Goal: Check status: Check status

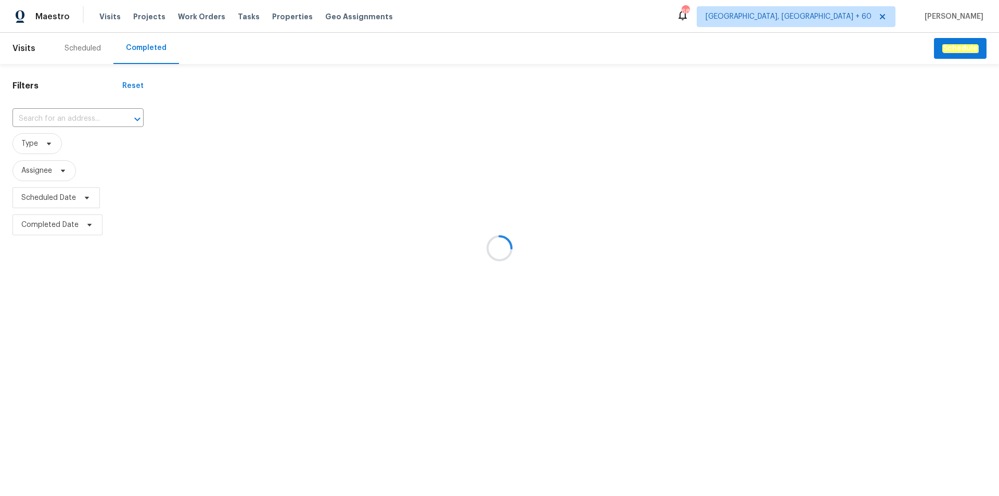
click at [66, 109] on div at bounding box center [499, 248] width 999 height 496
click at [47, 116] on div at bounding box center [499, 248] width 999 height 496
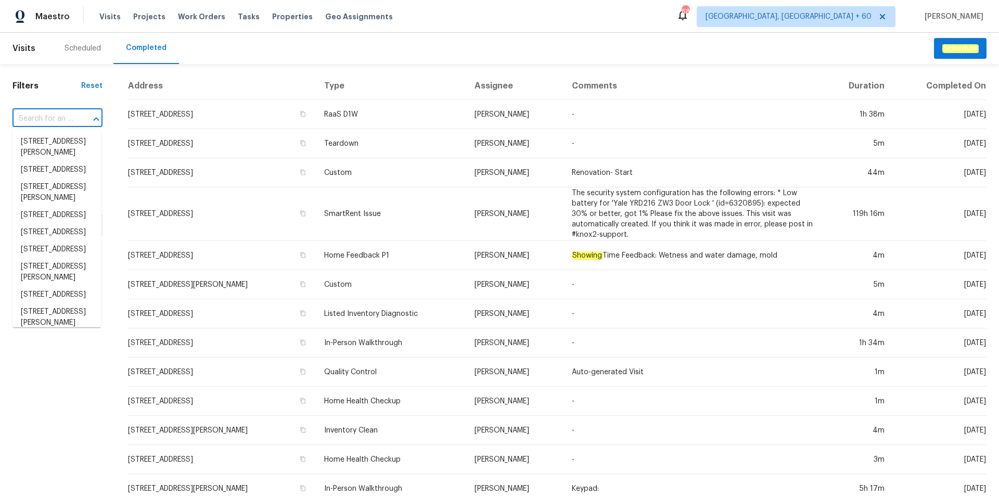
paste input "[STREET_ADDRESS]"
type input "[STREET_ADDRESS]"
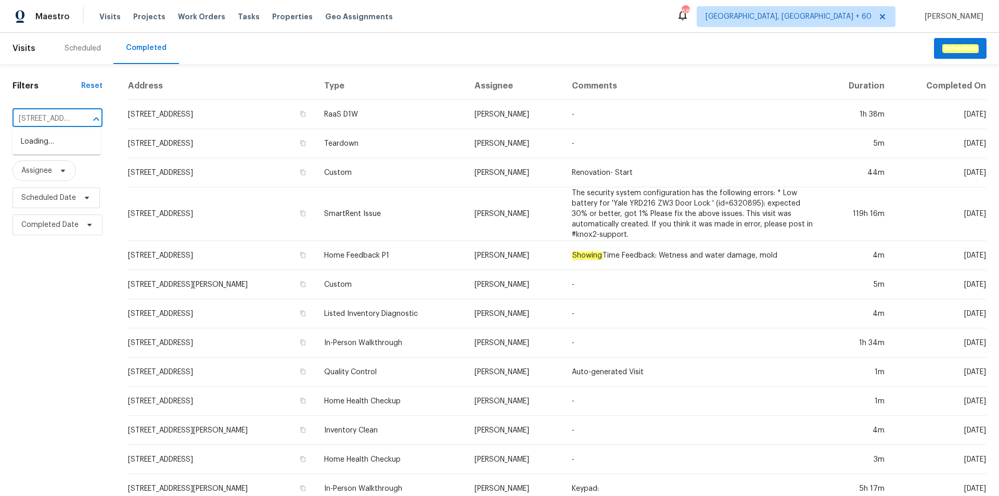
scroll to position [0, 81]
click at [65, 149] on li "[STREET_ADDRESS]" at bounding box center [56, 141] width 88 height 17
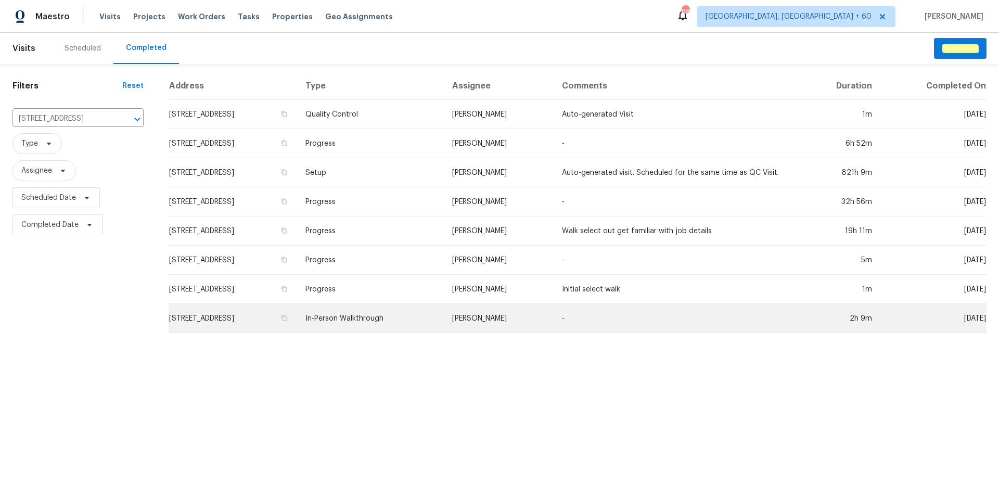
click at [429, 310] on td "In-Person Walkthrough" at bounding box center [370, 318] width 146 height 29
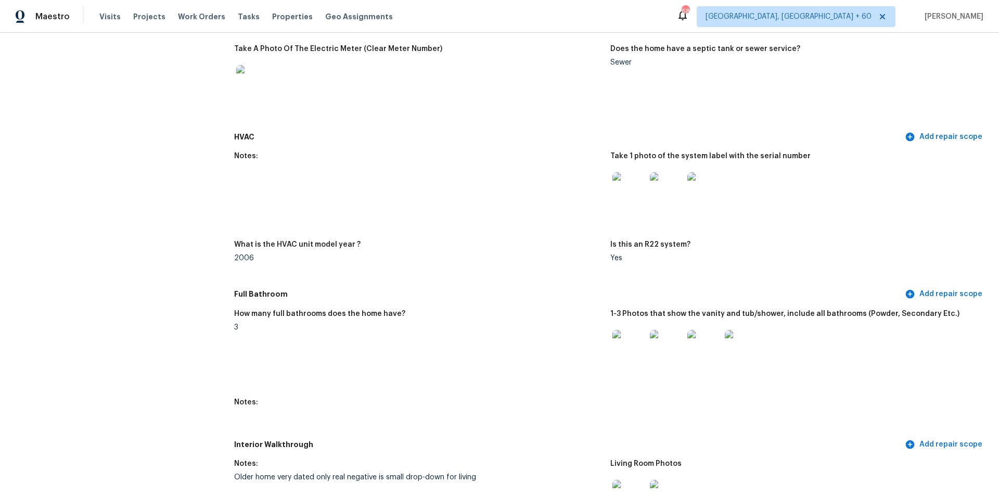
scroll to position [884, 0]
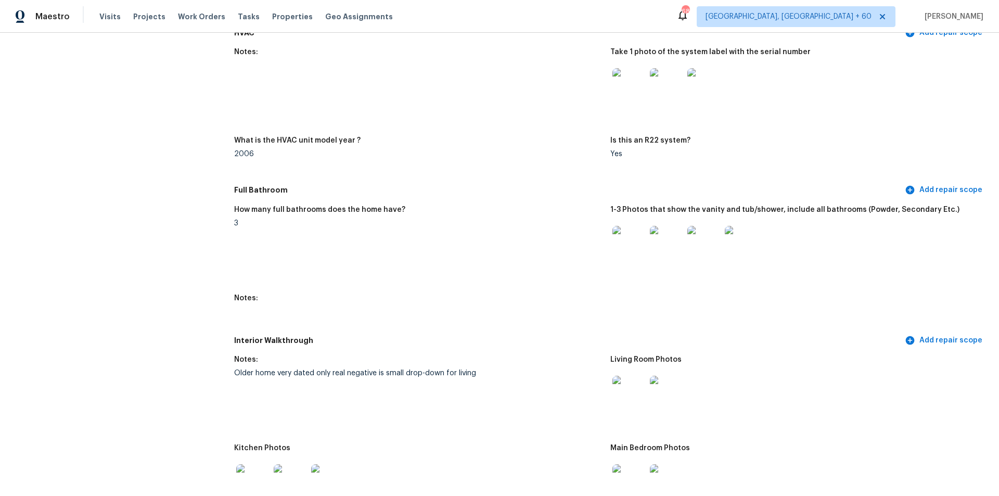
click at [622, 380] on img at bounding box center [628, 392] width 33 height 33
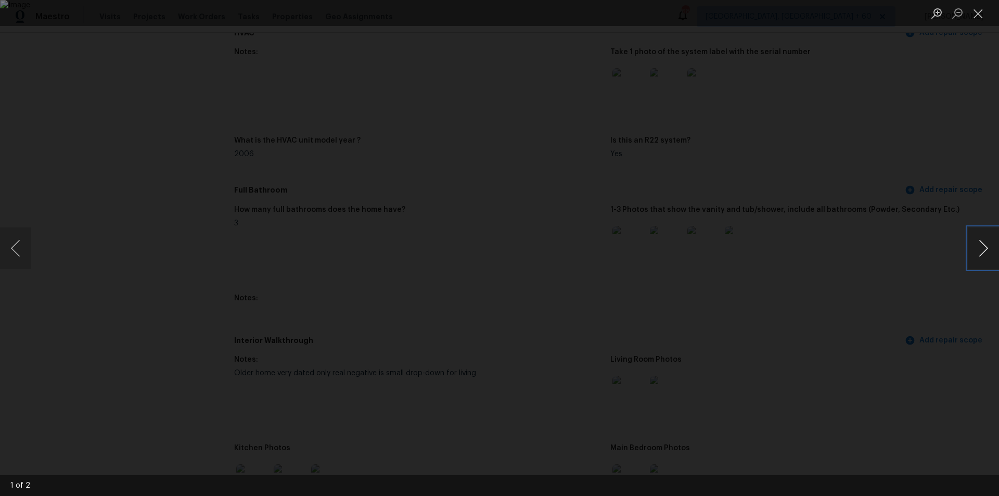
click at [990, 237] on button "Next image" at bounding box center [983, 248] width 31 height 42
click at [17, 247] on button "Previous image" at bounding box center [15, 248] width 31 height 42
click at [819, 111] on div "Lightbox" at bounding box center [499, 248] width 999 height 496
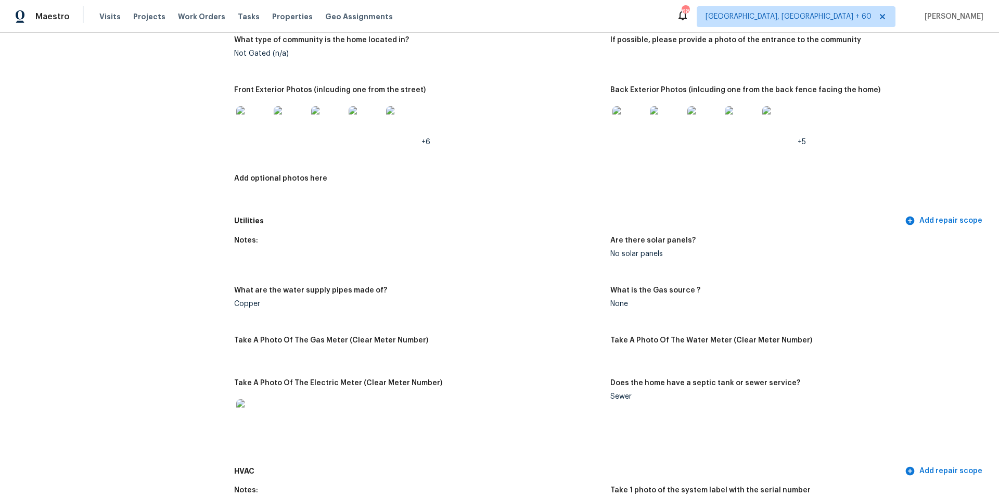
scroll to position [260, 0]
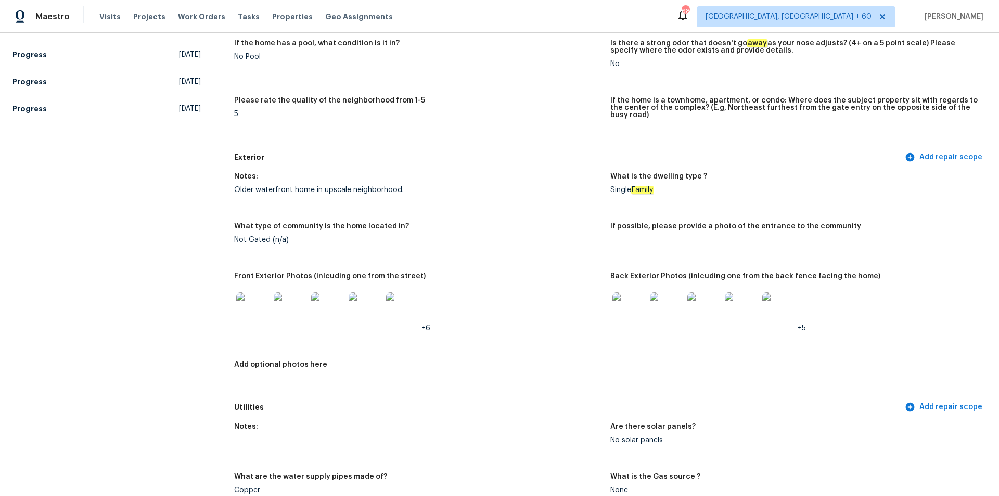
click at [244, 292] on img at bounding box center [252, 308] width 33 height 33
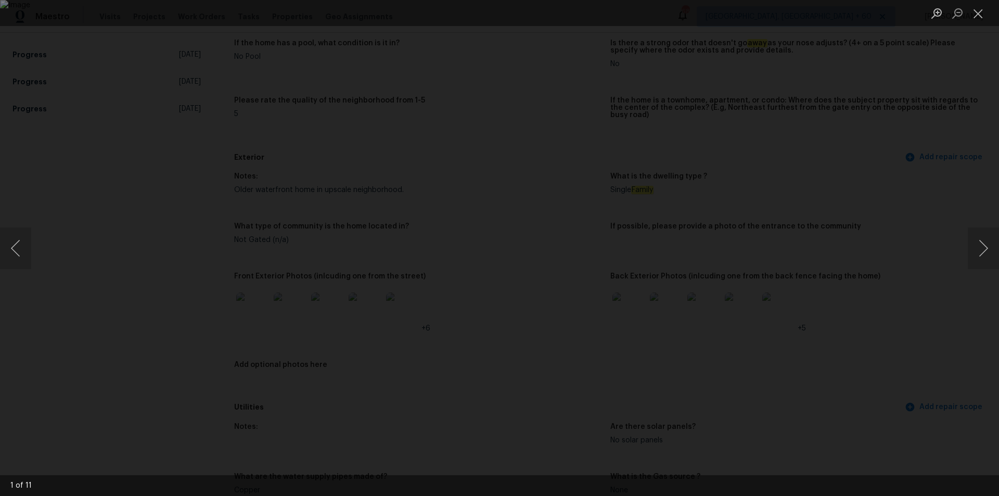
click at [892, 190] on div "Lightbox" at bounding box center [499, 248] width 999 height 496
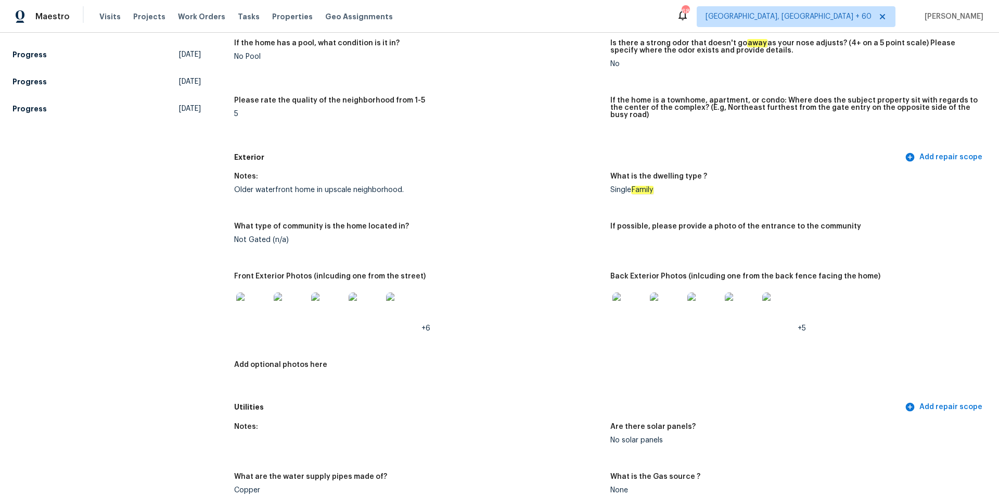
click at [626, 299] on img at bounding box center [628, 308] width 33 height 33
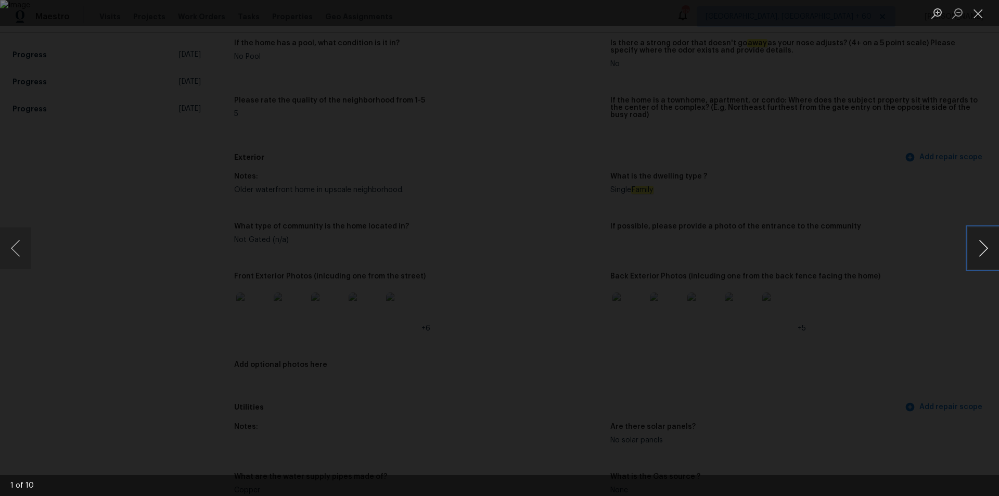
click at [982, 248] on button "Next image" at bounding box center [983, 248] width 31 height 42
click at [981, 245] on button "Next image" at bounding box center [983, 248] width 31 height 42
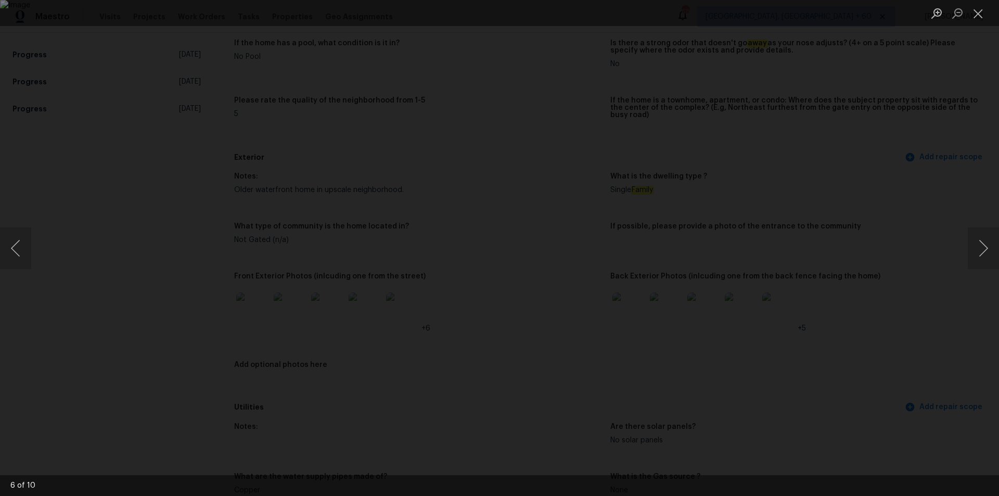
click at [900, 224] on div "Lightbox" at bounding box center [499, 248] width 999 height 496
